Goal: Transaction & Acquisition: Subscribe to service/newsletter

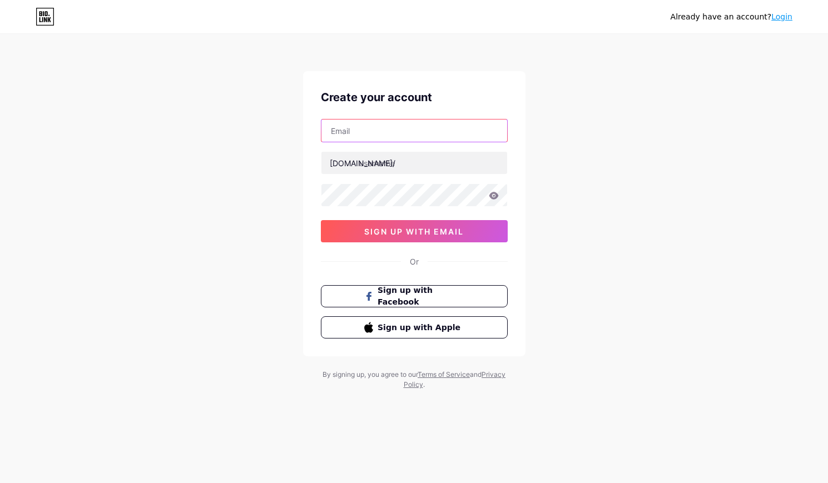
click at [343, 130] on input "text" at bounding box center [414, 131] width 186 height 22
click at [387, 134] on input "text" at bounding box center [414, 131] width 186 height 22
type input "[EMAIL_ADDRESS][DOMAIN_NAME]"
click at [603, 194] on div "Already have an account? Login Create your account [EMAIL_ADDRESS][DOMAIN_NAME]…" at bounding box center [414, 212] width 828 height 425
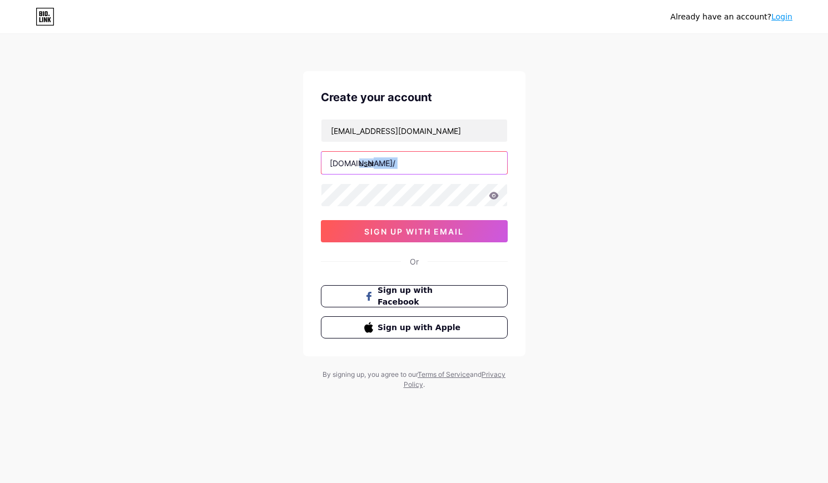
click at [402, 166] on input "text" at bounding box center [414, 163] width 186 height 22
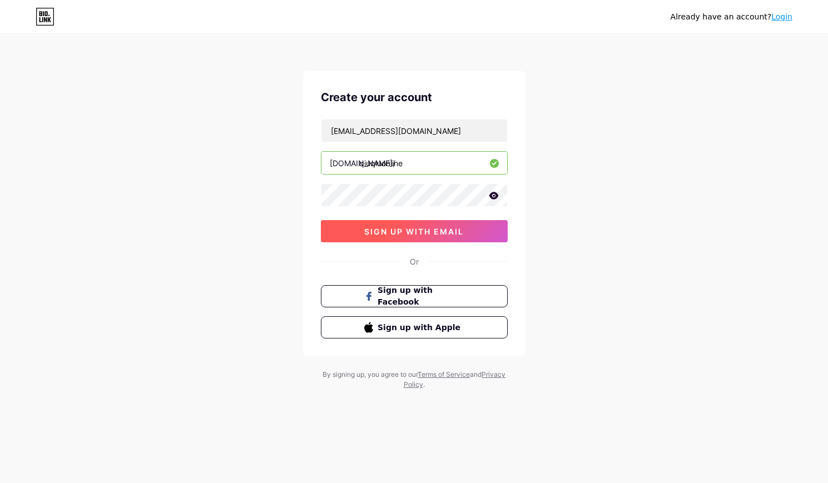
click at [424, 239] on button "sign up with email" at bounding box center [414, 231] width 187 height 22
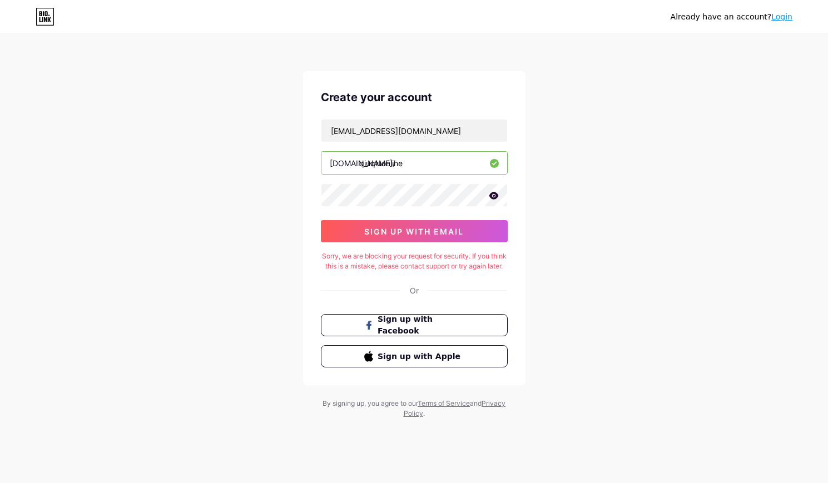
click at [418, 157] on input "qiuqiuonline" at bounding box center [414, 163] width 186 height 22
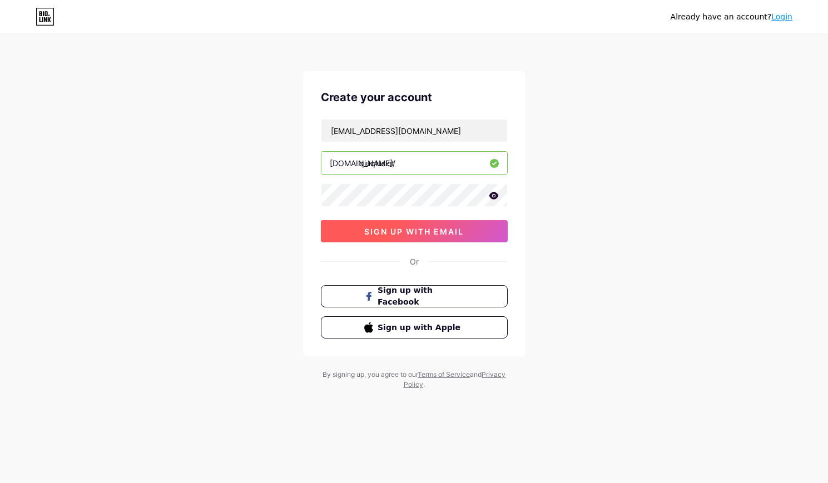
click at [417, 227] on span "sign up with email" at bounding box center [414, 231] width 100 height 9
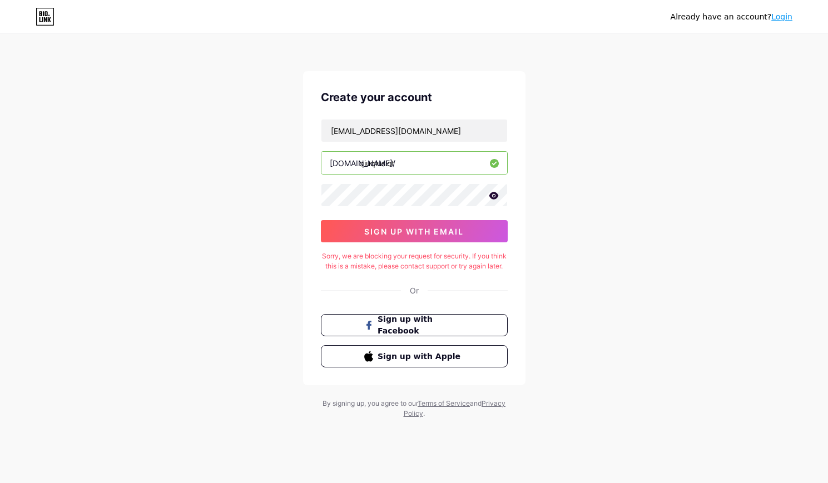
drag, startPoint x: 418, startPoint y: 161, endPoint x: 179, endPoint y: 147, distance: 238.9
click at [200, 155] on div "Already have an account? Login Create your account [EMAIL_ADDRESS][DOMAIN_NAME]…" at bounding box center [414, 227] width 828 height 454
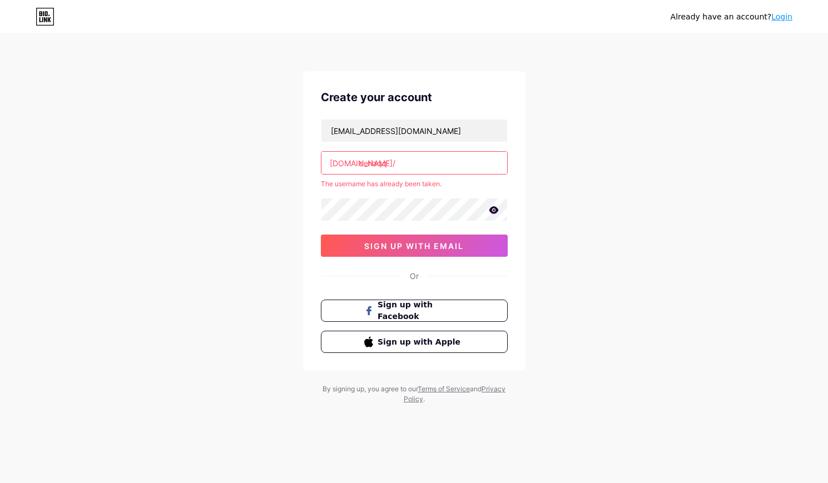
click at [235, 177] on div "Already have an account? Login Create your account [EMAIL_ADDRESS][DOMAIN_NAME]…" at bounding box center [414, 220] width 828 height 440
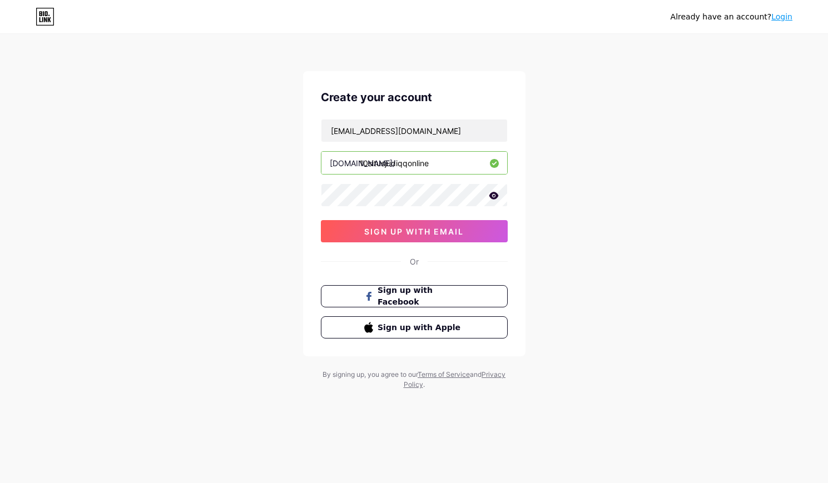
drag, startPoint x: 399, startPoint y: 165, endPoint x: 464, endPoint y: 160, distance: 65.9
click at [464, 160] on input "10situsjudiqqonline" at bounding box center [414, 163] width 186 height 22
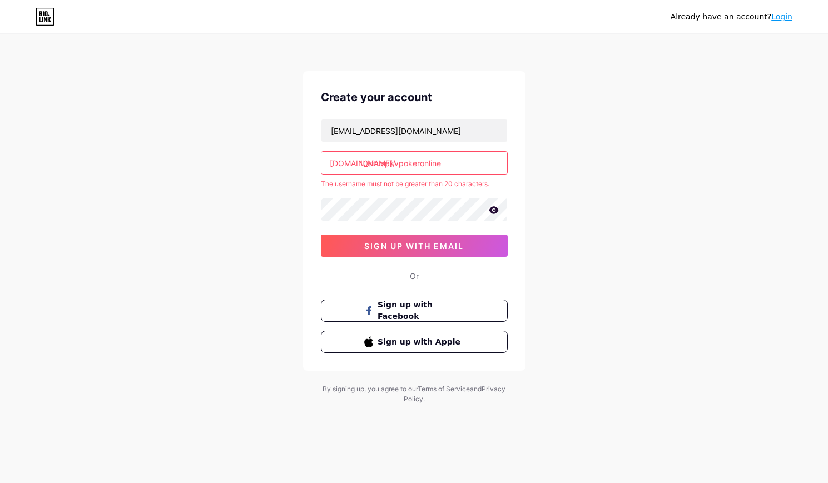
click at [450, 162] on input "10situspkvpokeronline" at bounding box center [414, 163] width 186 height 22
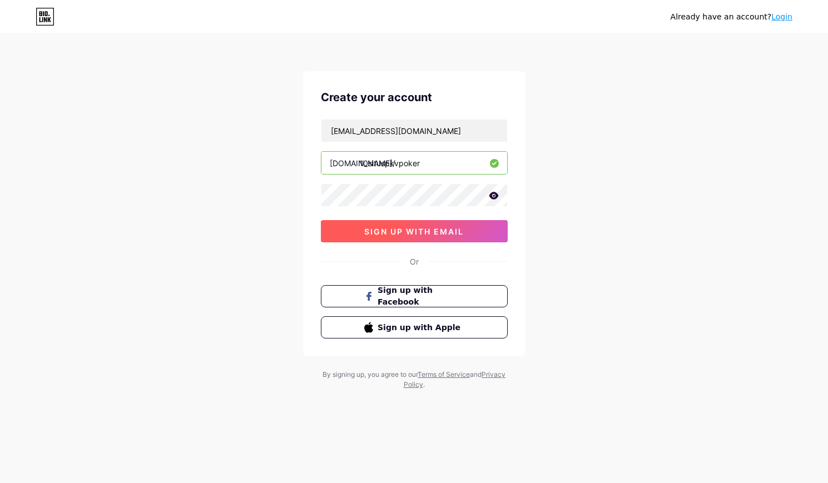
type input "10situspkvpoker"
click at [431, 227] on span "sign up with email" at bounding box center [414, 231] width 100 height 9
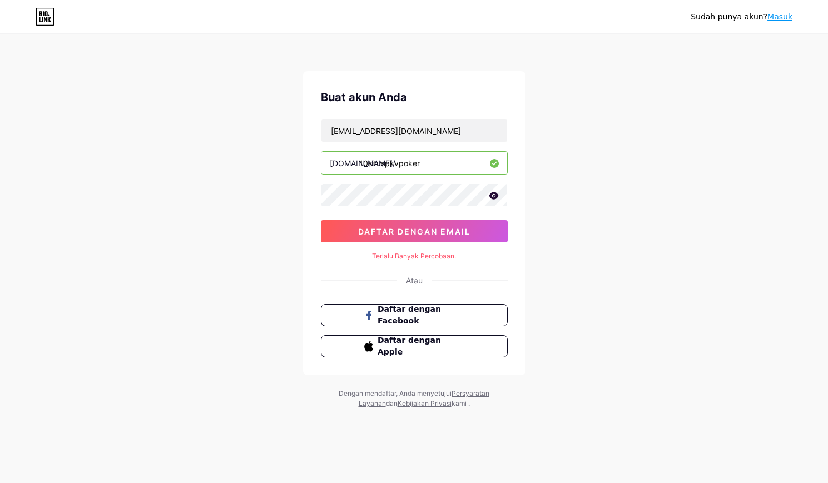
drag, startPoint x: 449, startPoint y: 169, endPoint x: 302, endPoint y: 155, distance: 148.1
click at [306, 156] on div "Buat akun Anda [EMAIL_ADDRESS][DOMAIN_NAME] [DOMAIN_NAME]/ 10situspkvpoker 0cAF…" at bounding box center [414, 223] width 222 height 304
